Goal: Use online tool/utility: Use online tool/utility

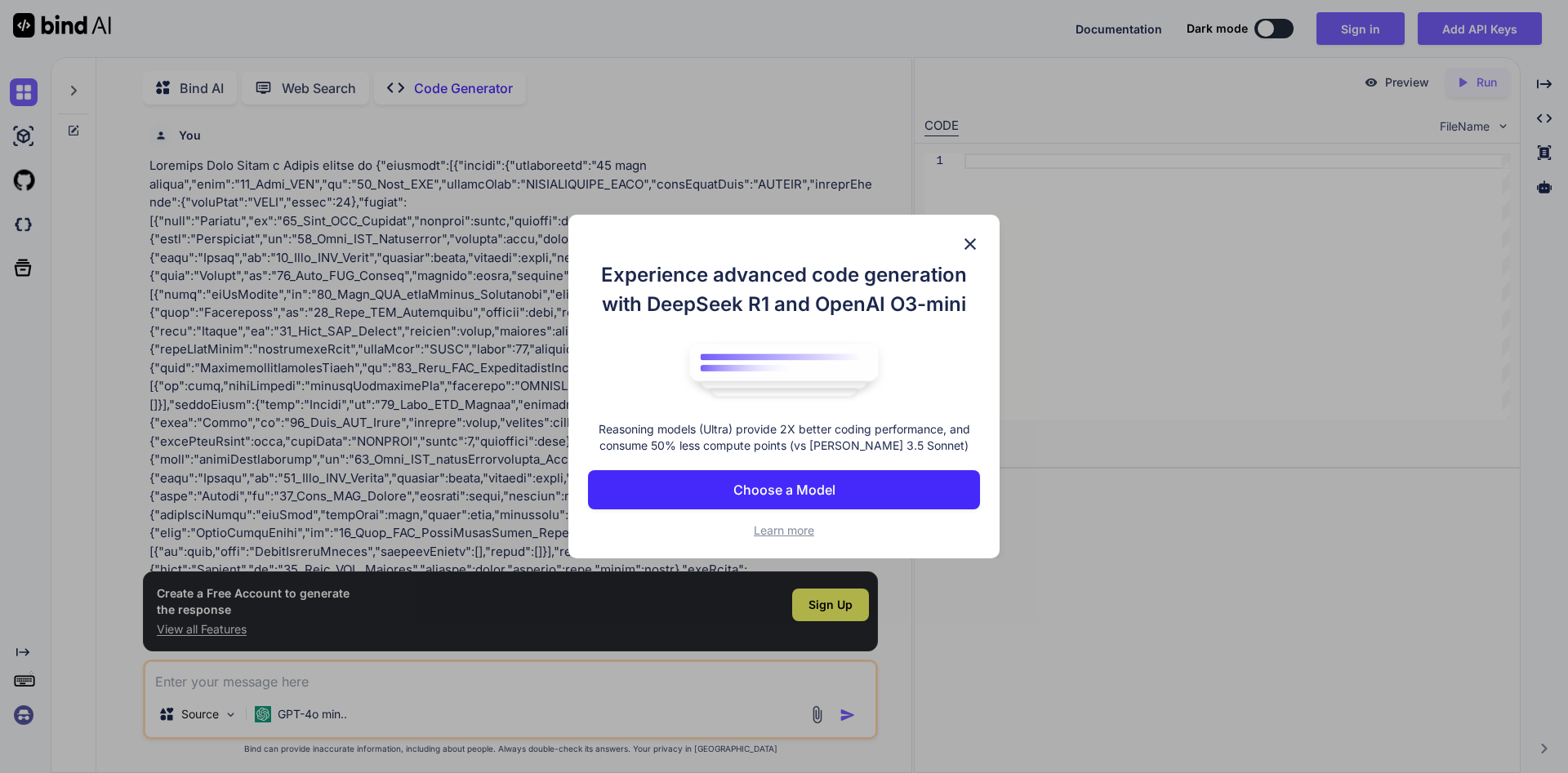
type textarea "x"
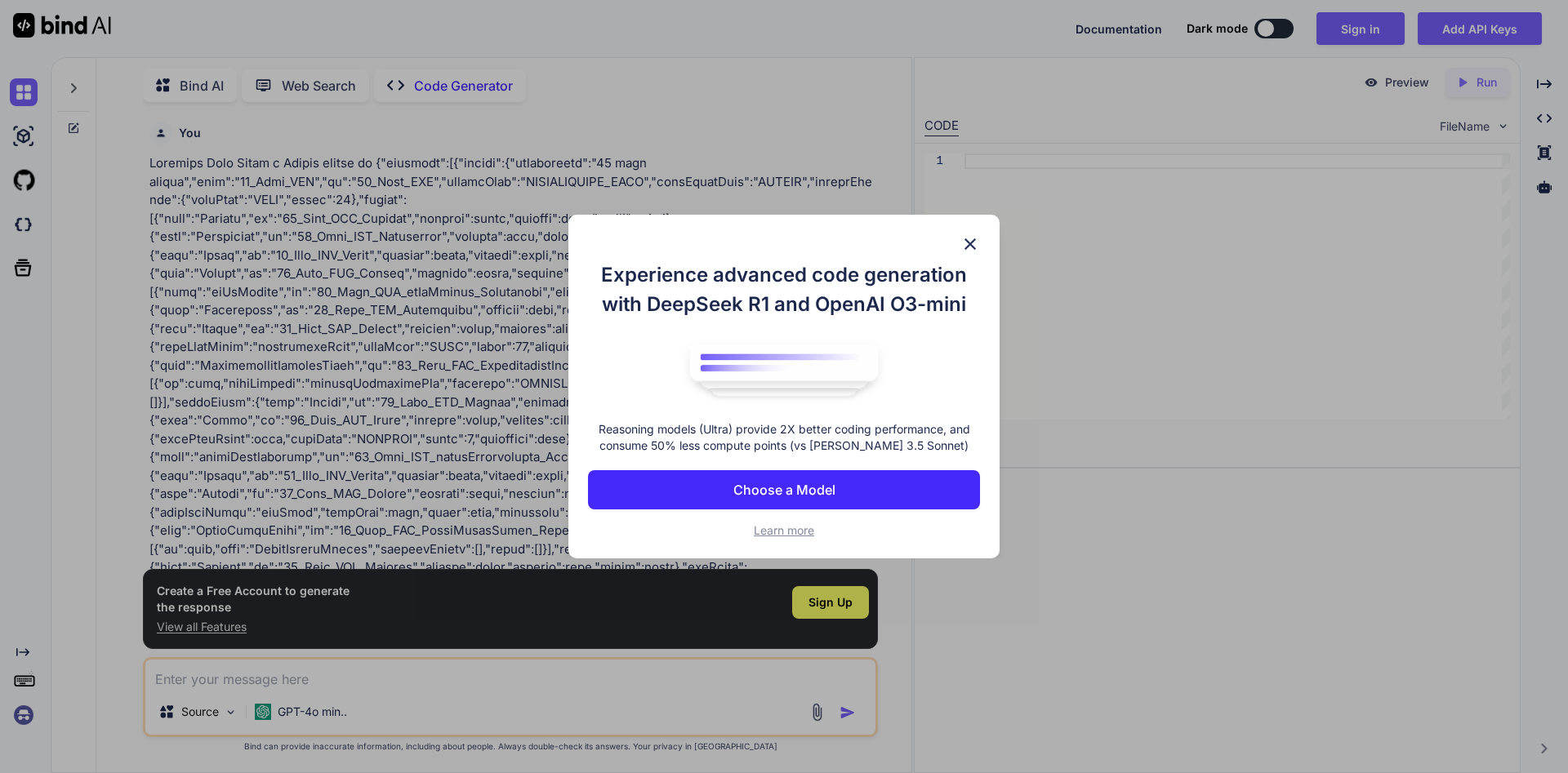
click at [978, 240] on img at bounding box center [970, 244] width 20 height 20
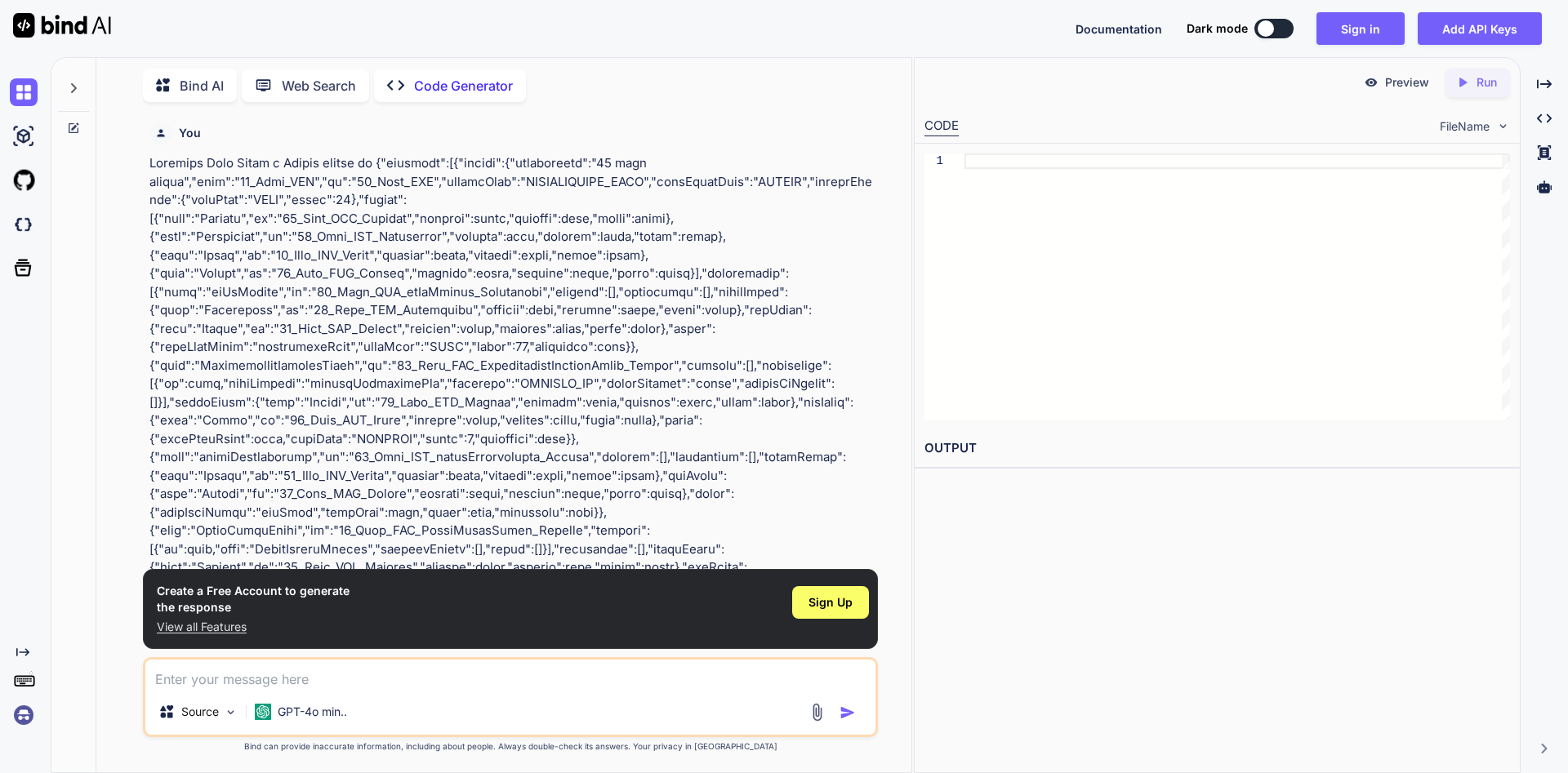
click at [509, 284] on p at bounding box center [512, 393] width 725 height 477
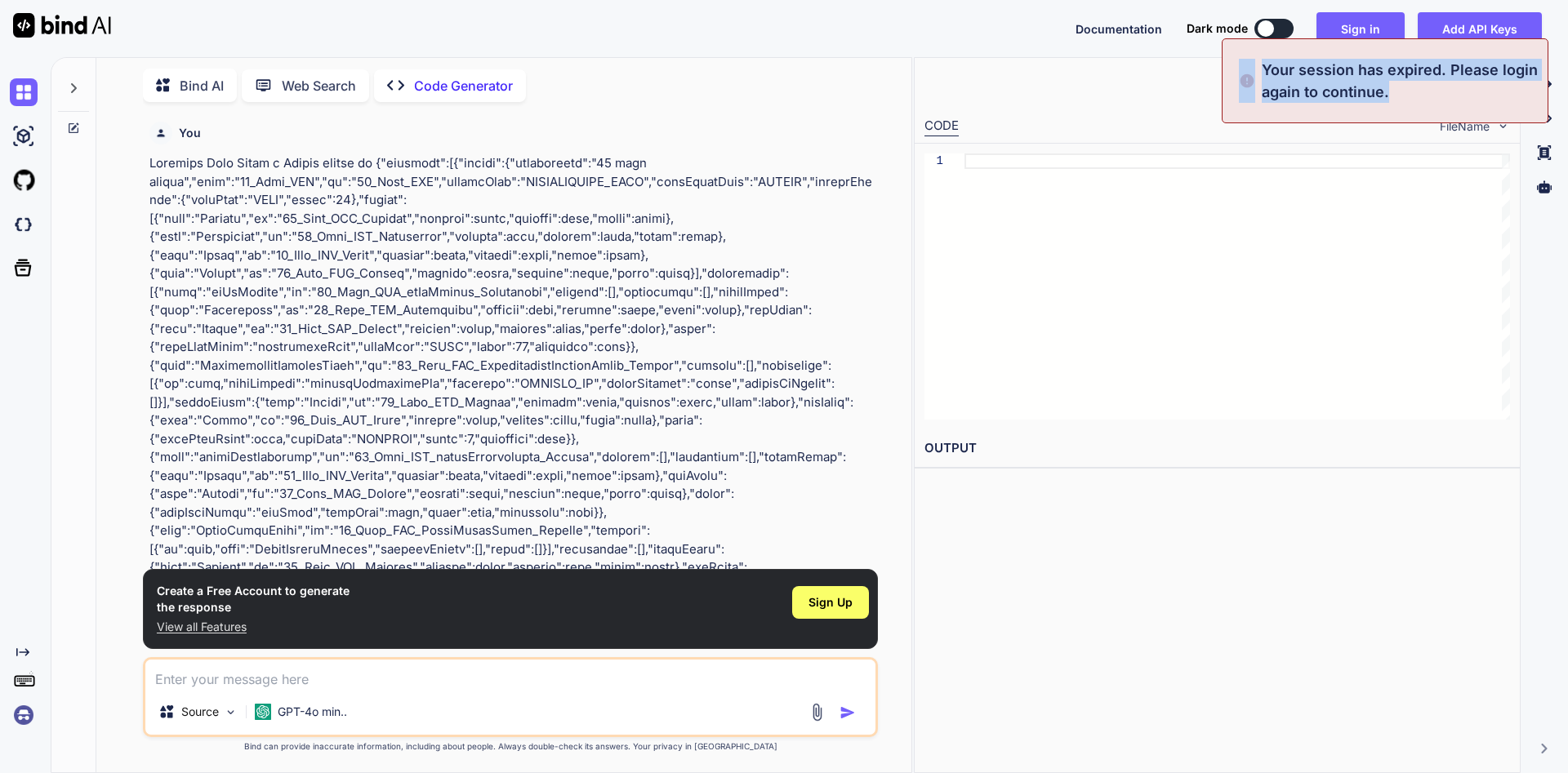
click at [461, 271] on p at bounding box center [512, 393] width 725 height 477
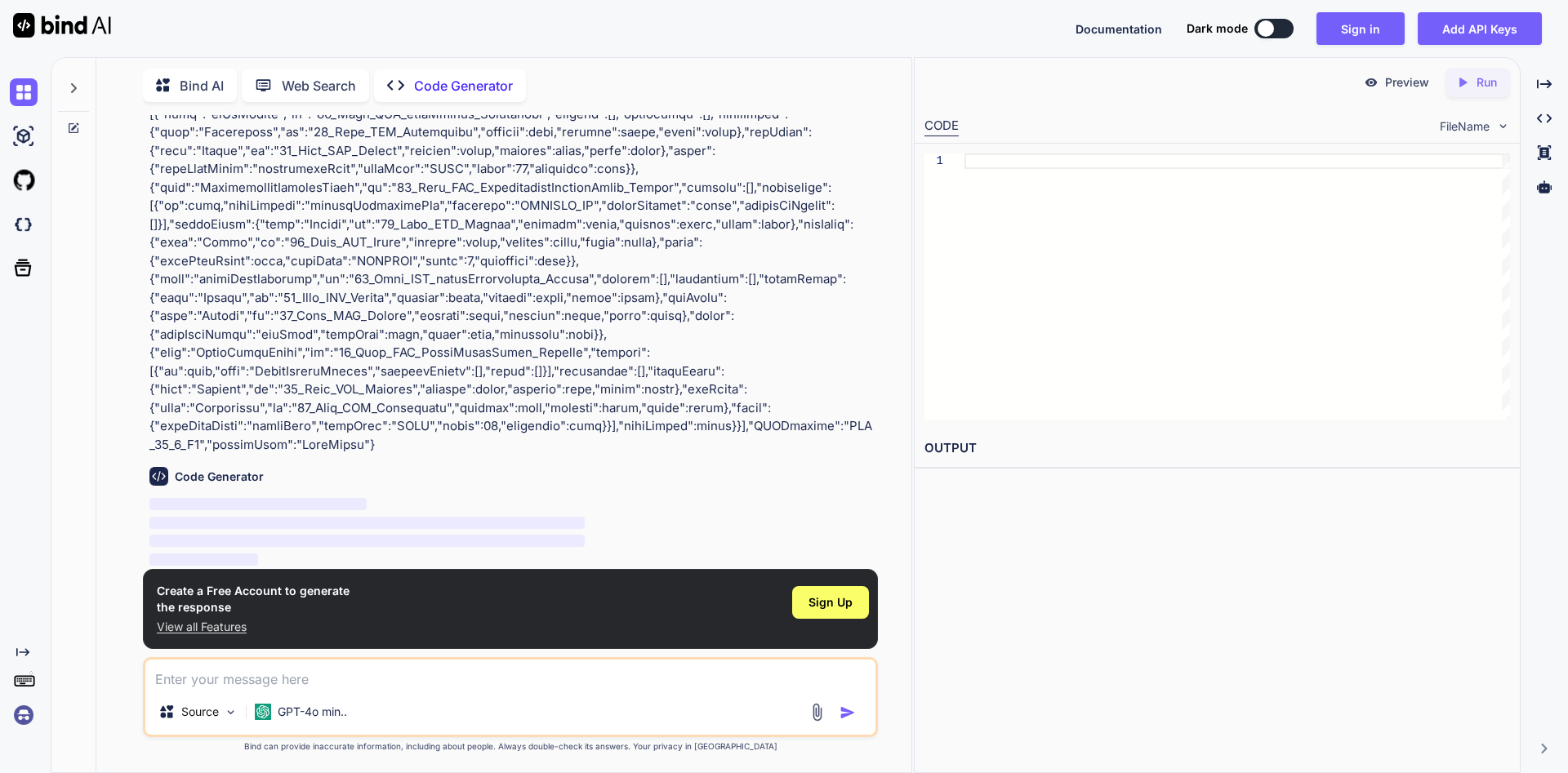
click at [505, 263] on p at bounding box center [512, 215] width 725 height 477
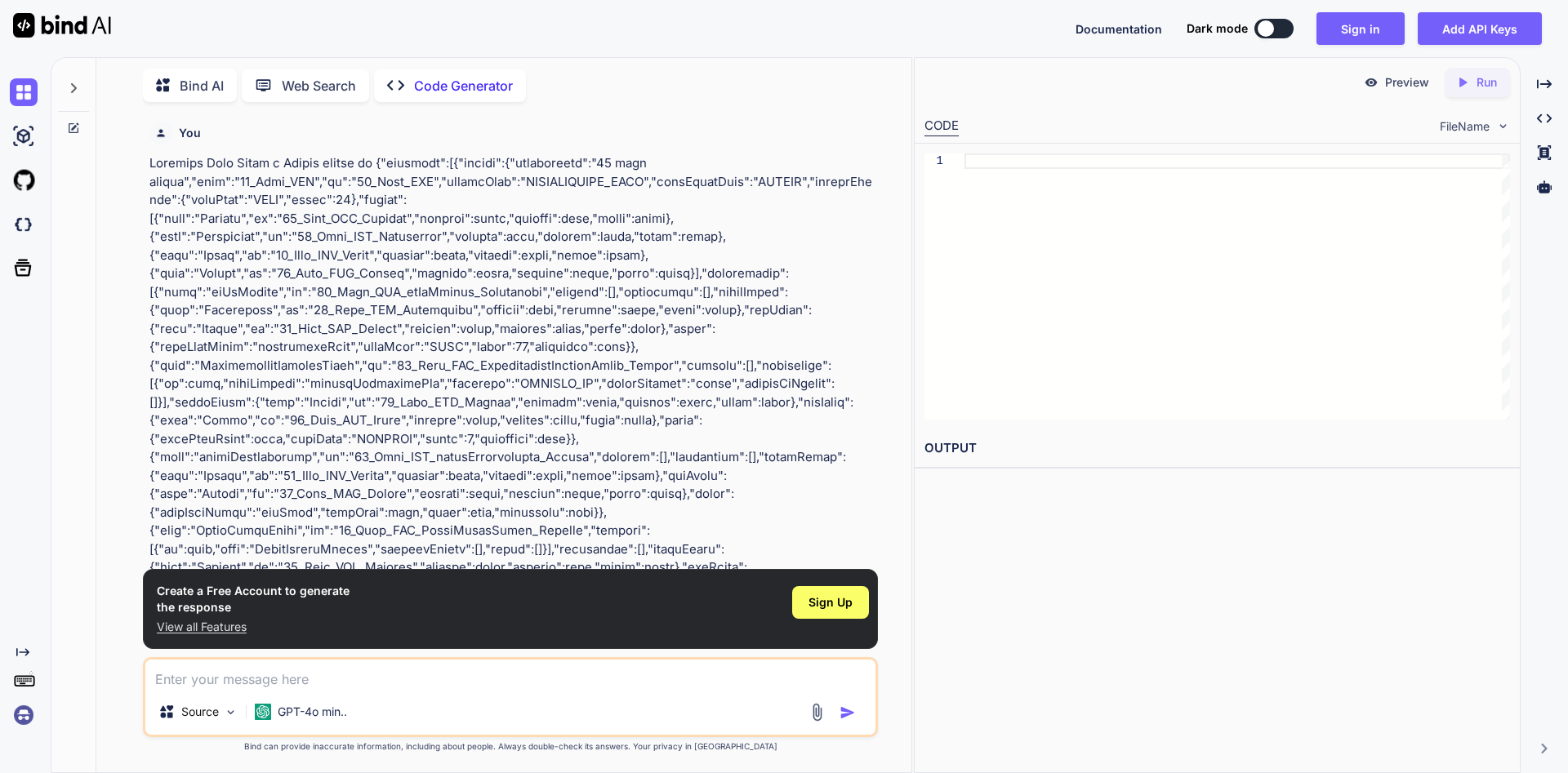
click at [534, 243] on p at bounding box center [512, 393] width 725 height 477
click at [985, 220] on div at bounding box center [1238, 287] width 545 height 266
click at [1040, 231] on div at bounding box center [1238, 287] width 545 height 266
click at [1479, 94] on div "Created with Pixso. Run" at bounding box center [1478, 83] width 64 height 30
